Goal: Find specific page/section: Find specific page/section

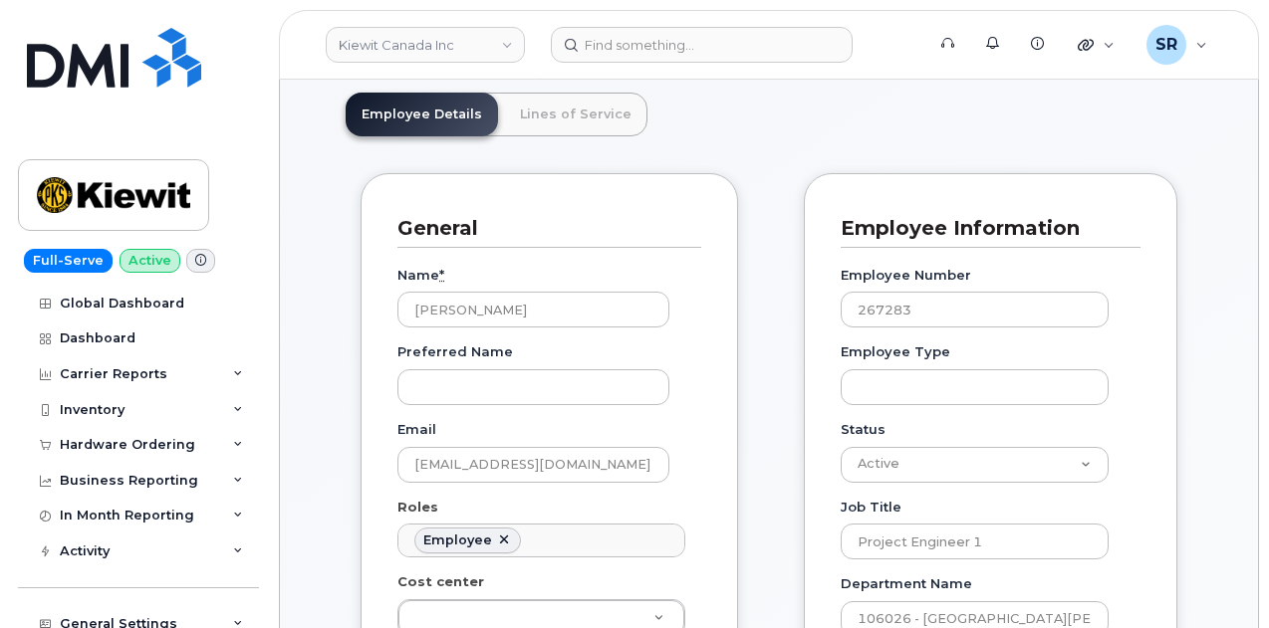
scroll to position [62, 0]
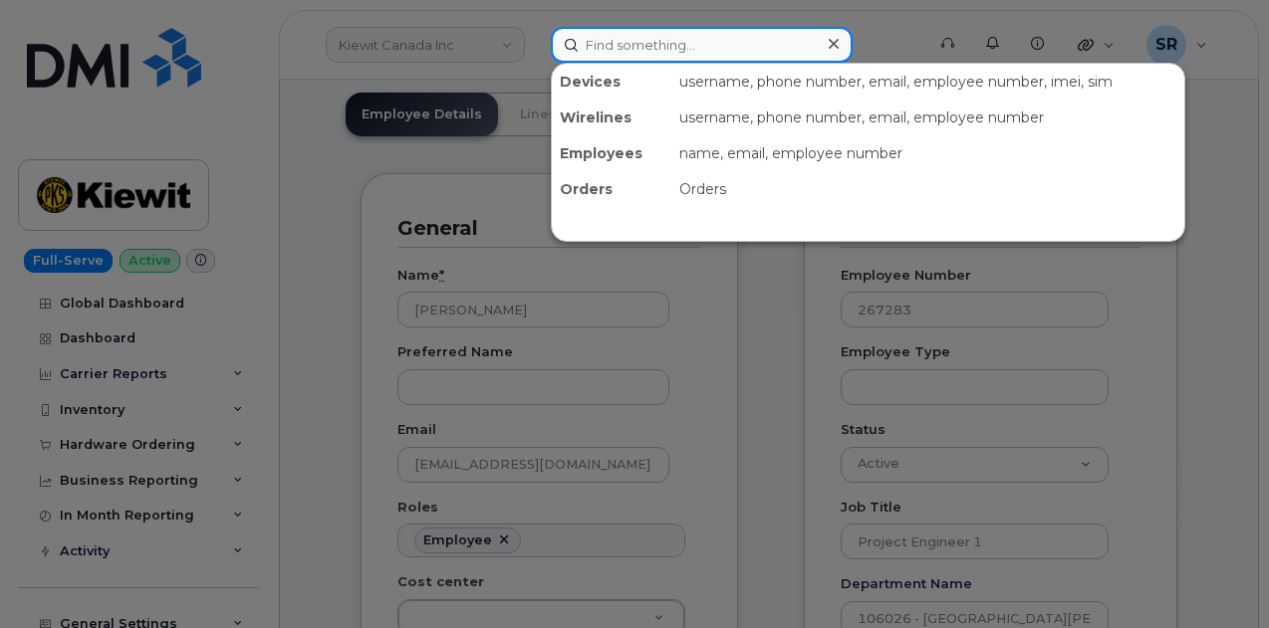
click at [627, 44] on input at bounding box center [702, 45] width 302 height 36
paste input "[PERSON_NAME]"
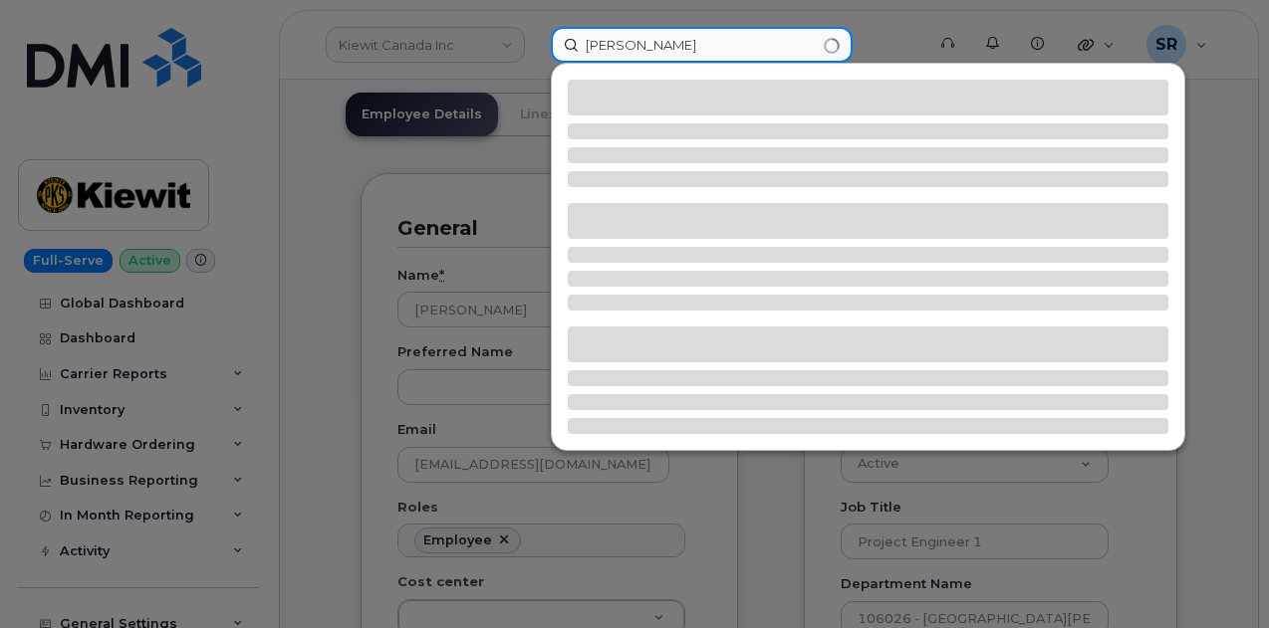
type input "Lauren Rochelle"
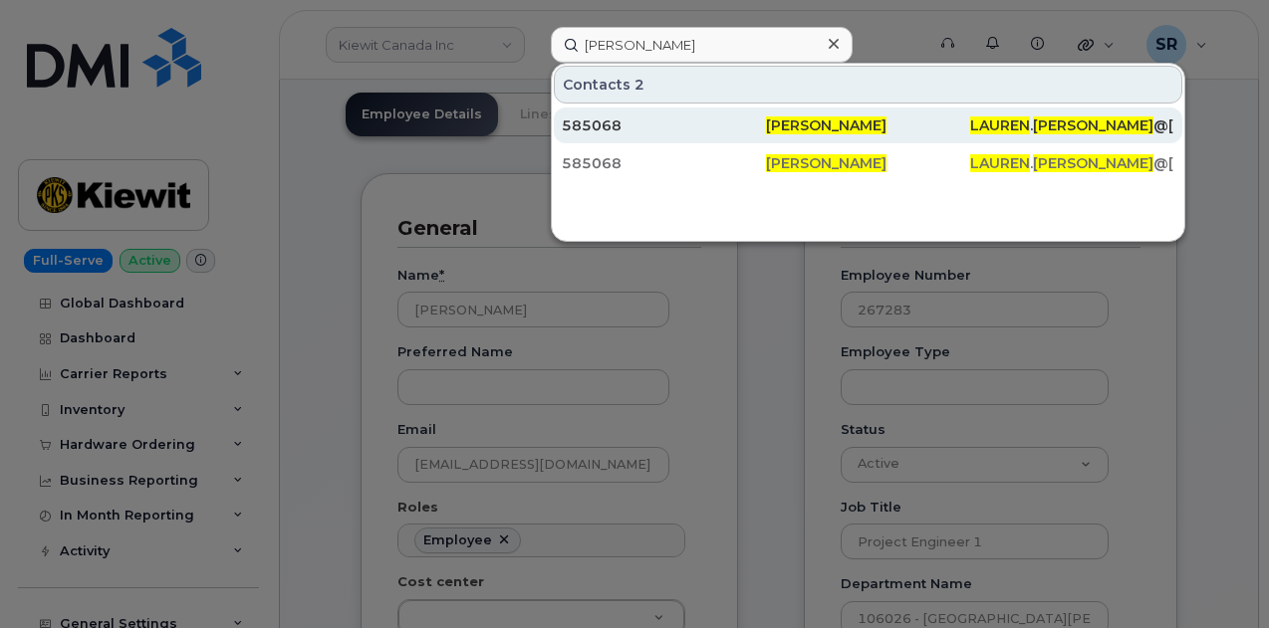
click at [646, 122] on div "585068" at bounding box center [664, 126] width 204 height 20
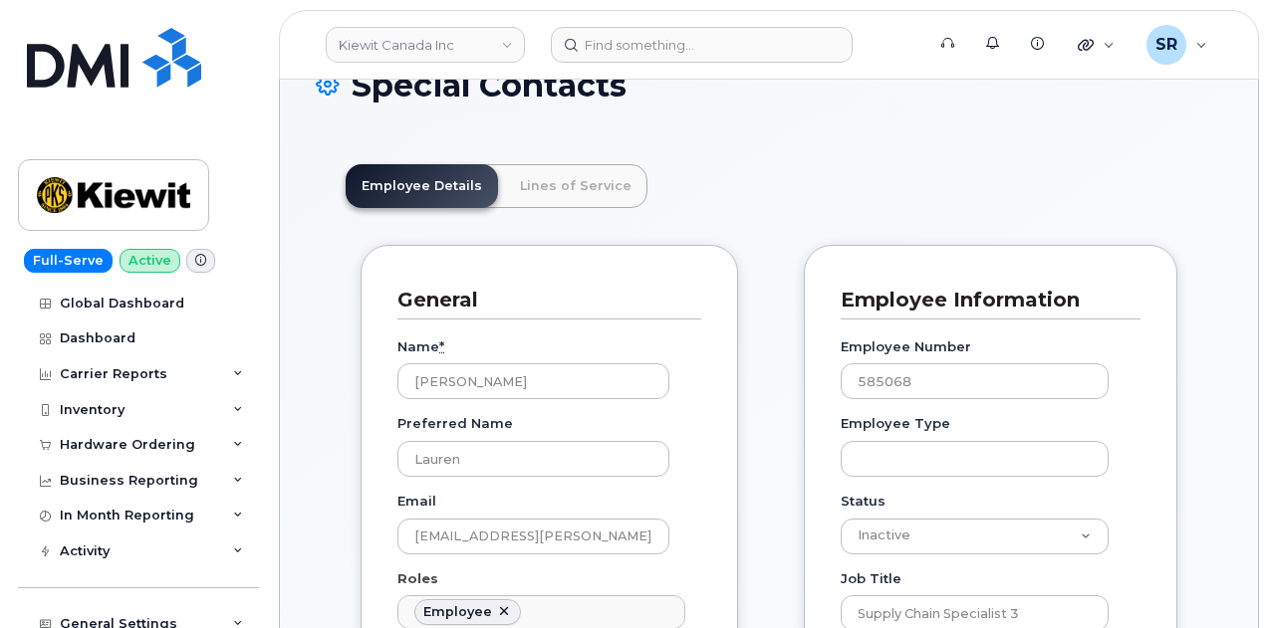
scroll to position [173, 0]
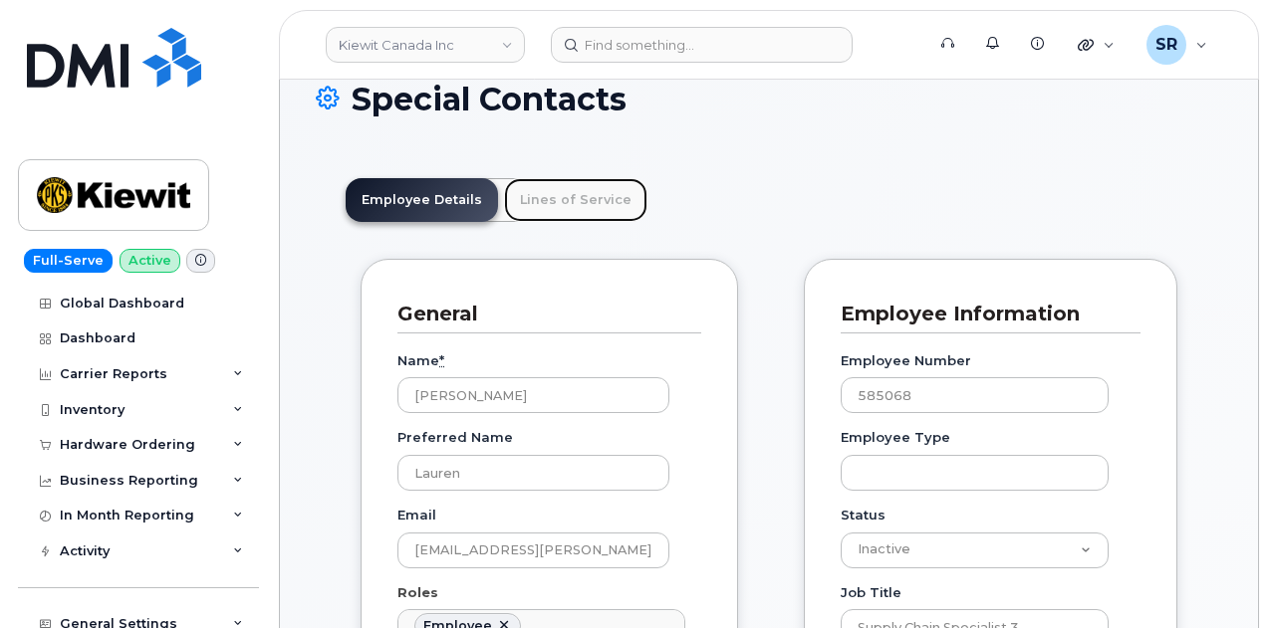
click at [593, 207] on link "Lines of Service" at bounding box center [575, 200] width 143 height 44
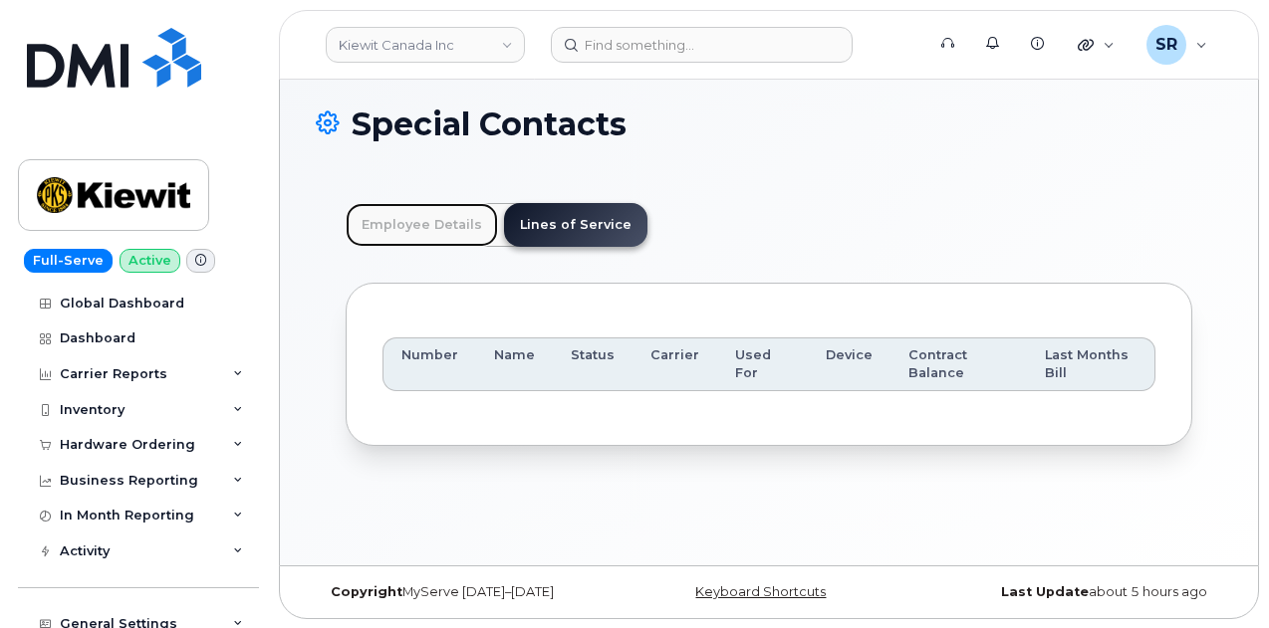
click at [408, 203] on link "Employee Details" at bounding box center [422, 225] width 152 height 44
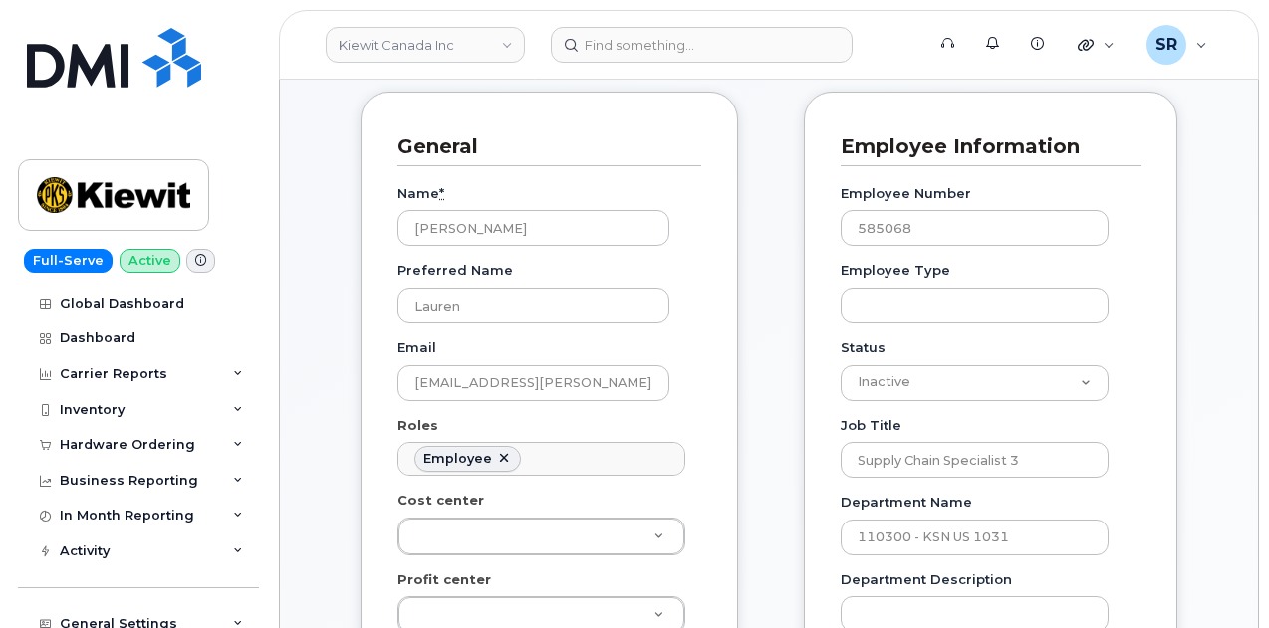
scroll to position [327, 0]
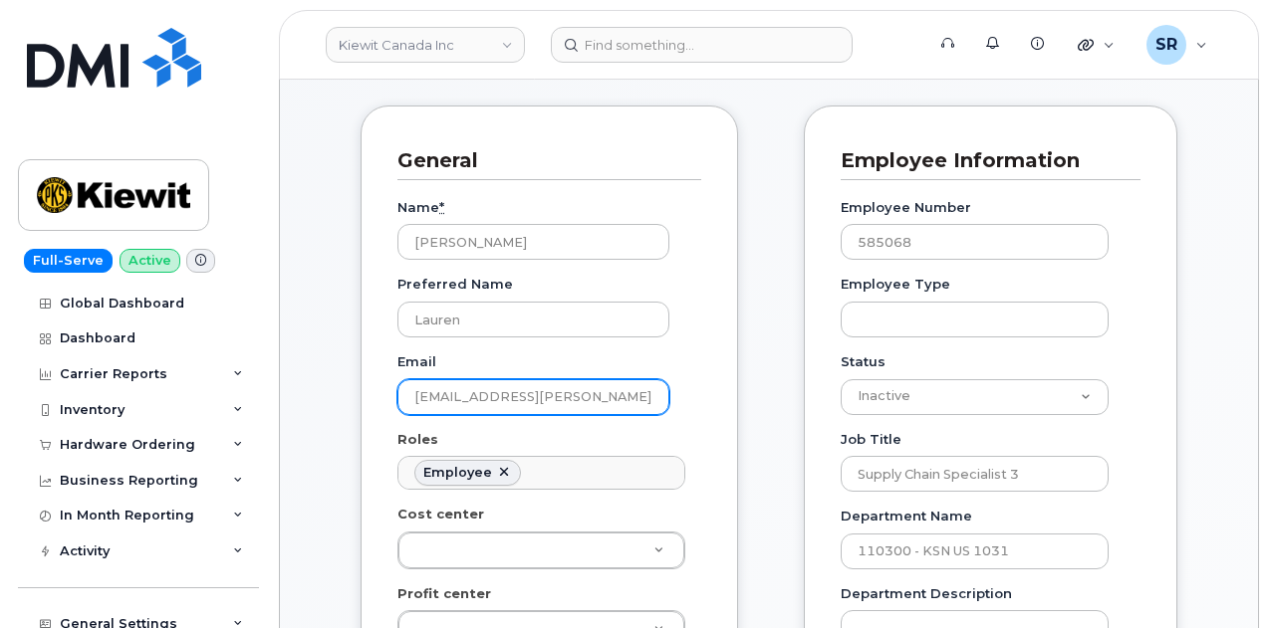
drag, startPoint x: 645, startPoint y: 387, endPoint x: 381, endPoint y: 385, distance: 263.9
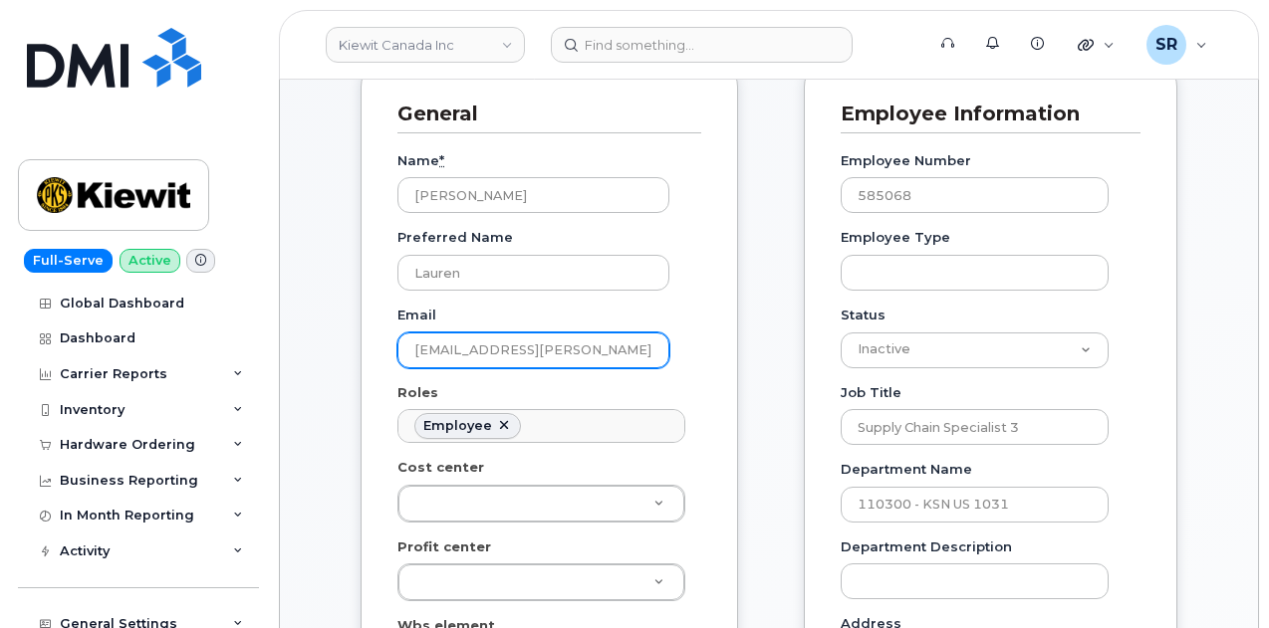
scroll to position [372, 0]
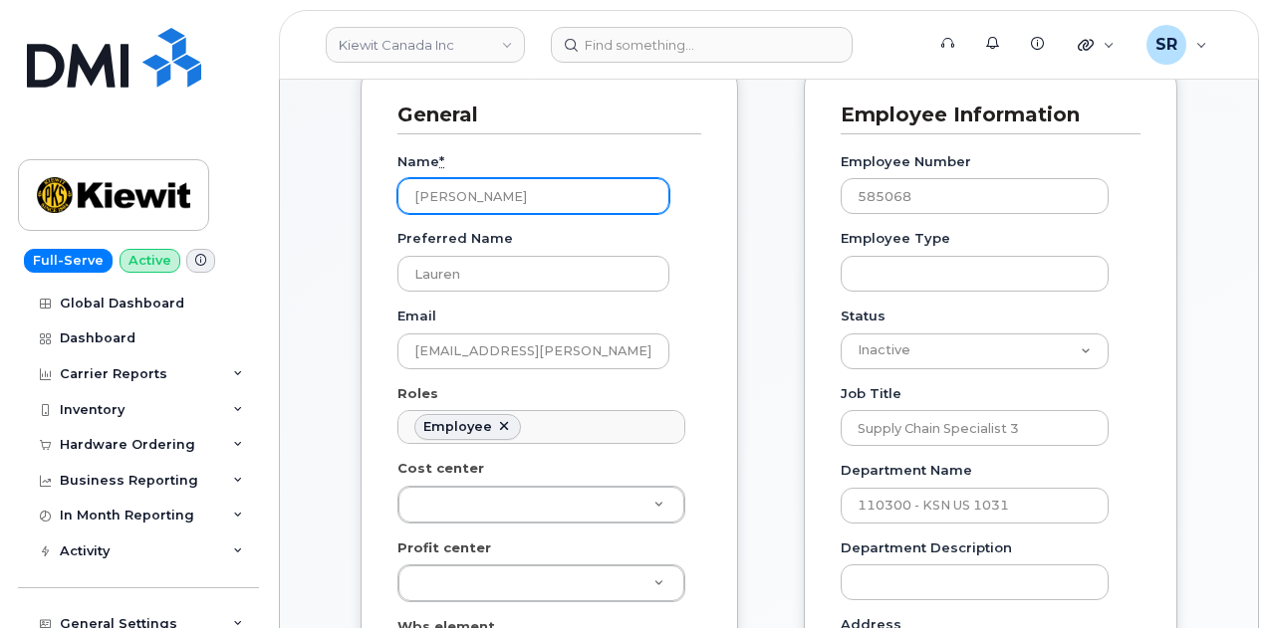
drag, startPoint x: 584, startPoint y: 200, endPoint x: 371, endPoint y: 205, distance: 212.2
click at [371, 205] on div "General Name * Lauren Rochelle Preferred Name Lauren Email LAUREN.ROCHELLE@KIEW…" at bounding box center [548, 605] width 377 height 1091
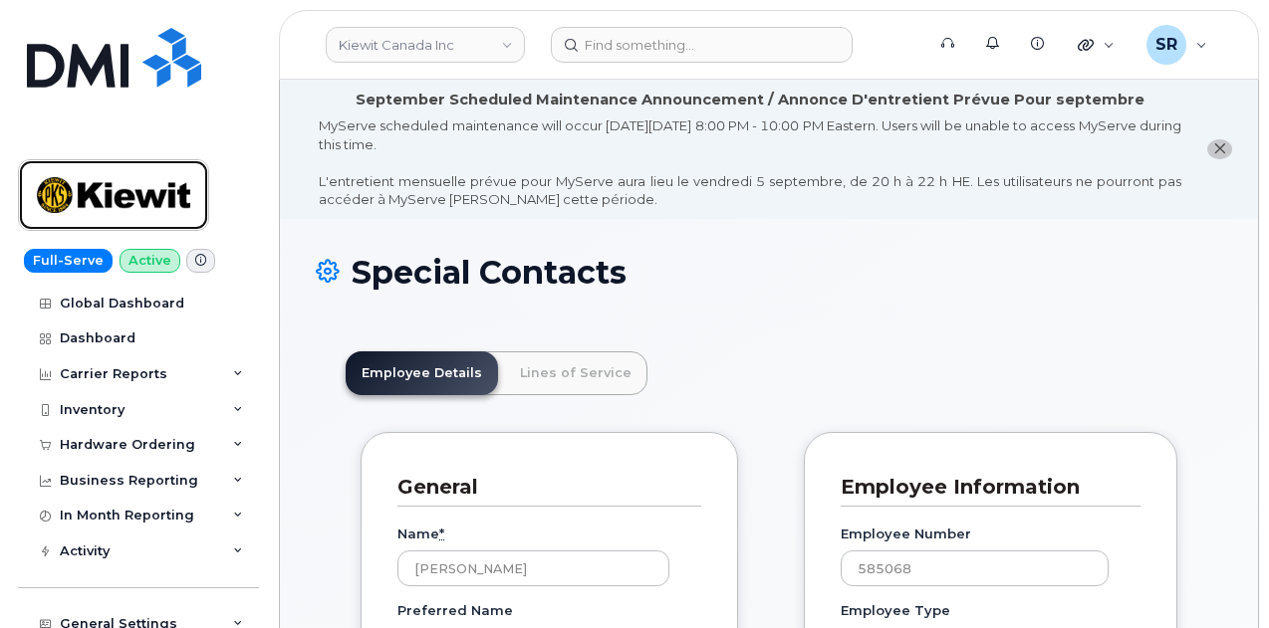
click at [161, 203] on img at bounding box center [113, 195] width 153 height 58
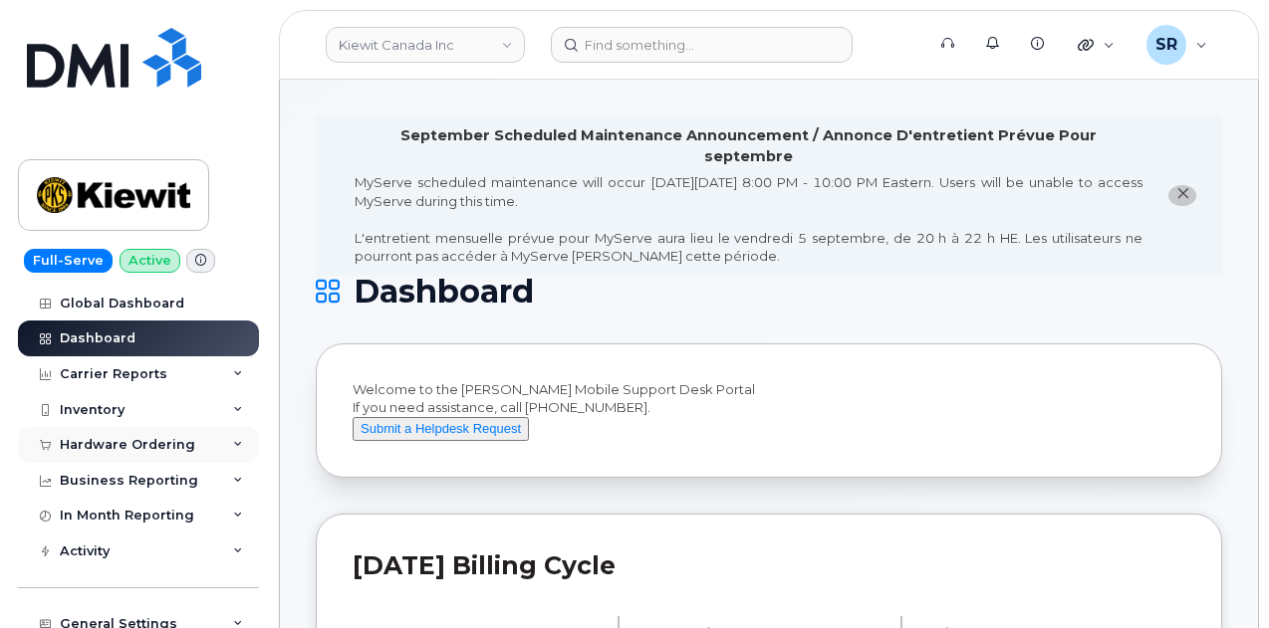
click at [233, 433] on div "Hardware Ordering" at bounding box center [138, 445] width 241 height 36
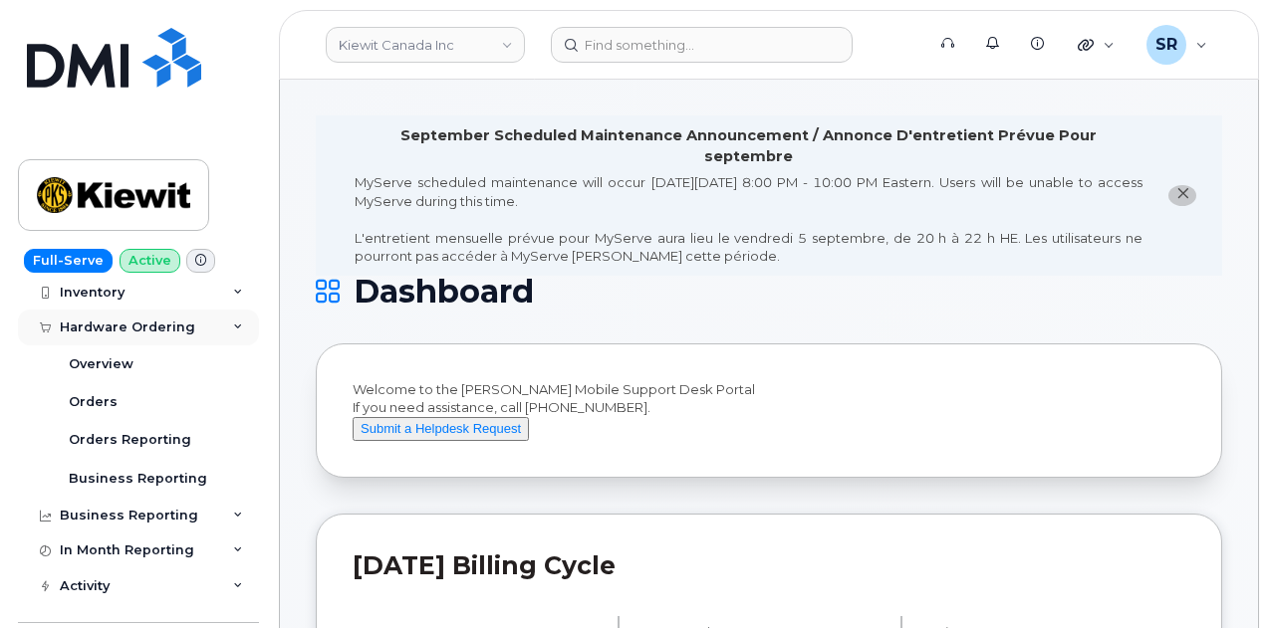
scroll to position [128, 0]
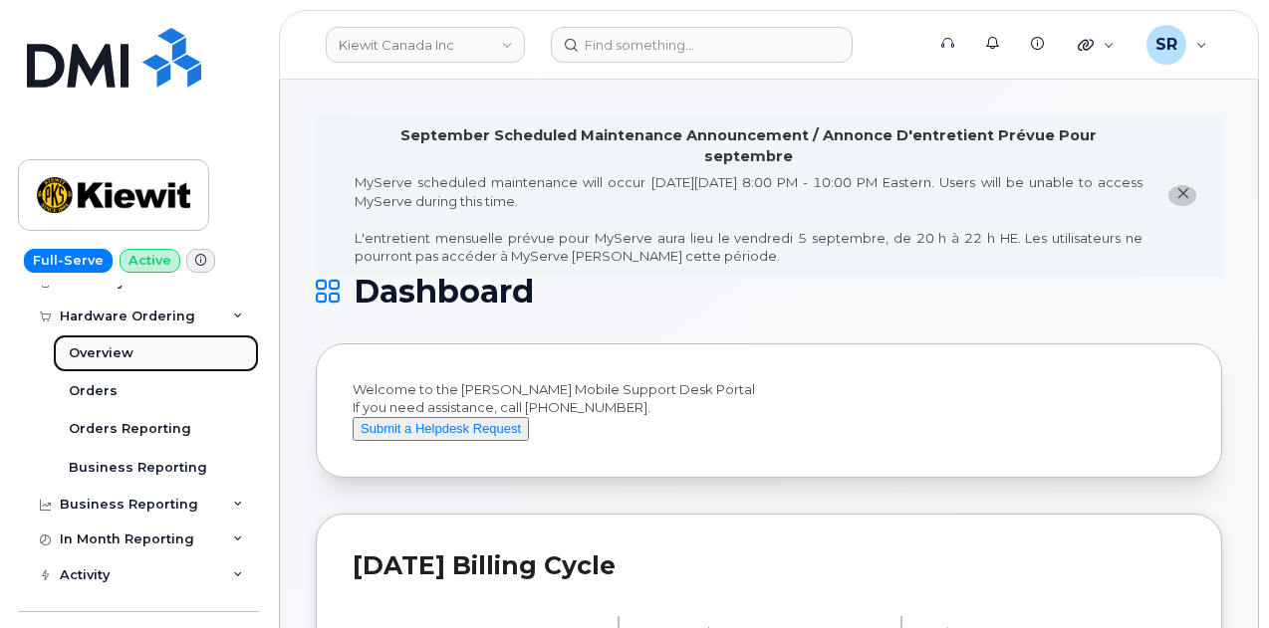
click at [147, 344] on link "Overview" at bounding box center [156, 354] width 206 height 38
